Goal: Use online tool/utility: Use online tool/utility

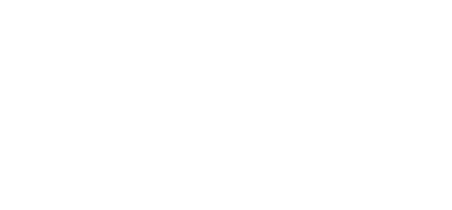
scroll to position [393, 0]
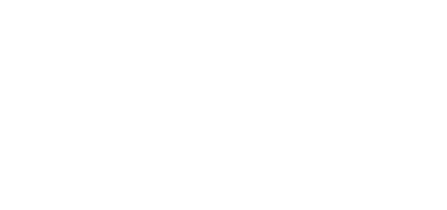
scroll to position [377, 0]
